Goal: Check status: Check status

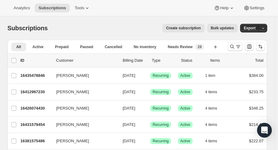
click at [235, 46] on icon "Search and filter results" at bounding box center [232, 46] width 6 height 6
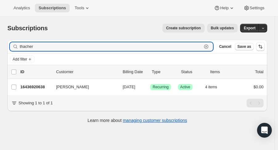
type input "thacher"
click at [38, 87] on p "16436920638" at bounding box center [35, 87] width 31 height 6
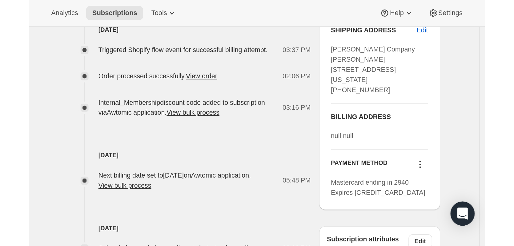
scroll to position [316, 0]
